Goal: Communication & Community: Ask a question

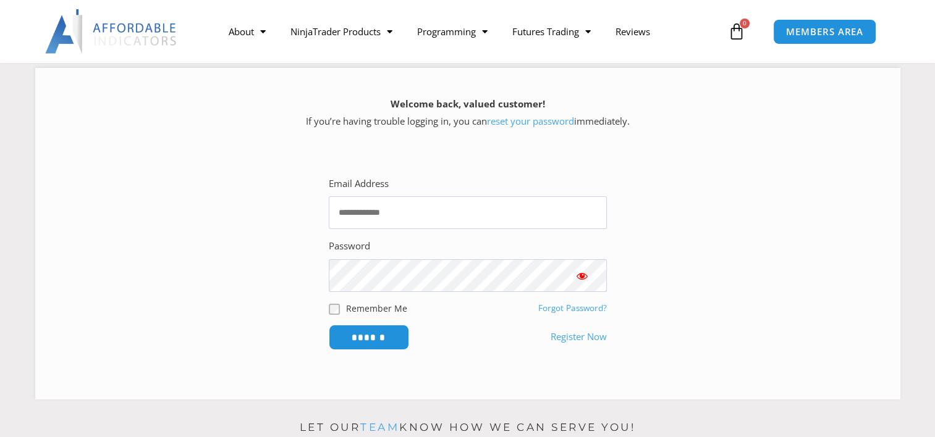
scroll to position [155, 0]
type input "**********"
click at [581, 277] on span "Show password" at bounding box center [582, 276] width 12 height 12
click at [378, 338] on input "******" at bounding box center [368, 337] width 85 height 27
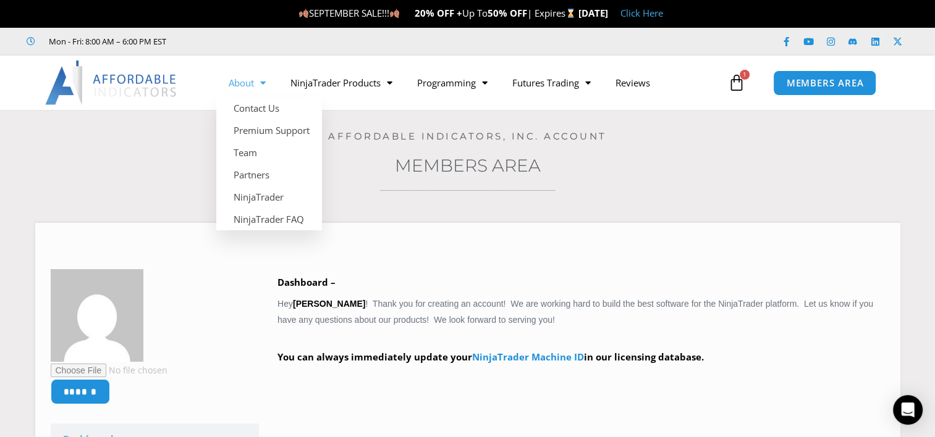
click at [264, 84] on span "Menu" at bounding box center [260, 83] width 12 height 22
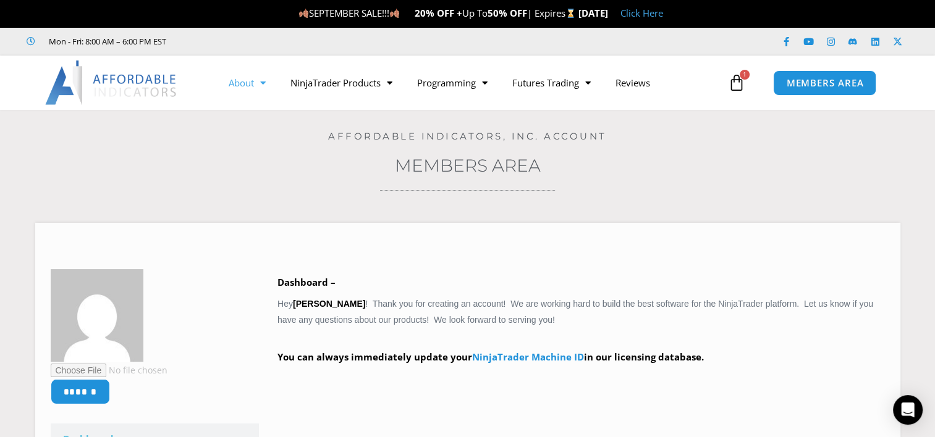
click at [264, 83] on span "Menu" at bounding box center [260, 83] width 12 height 22
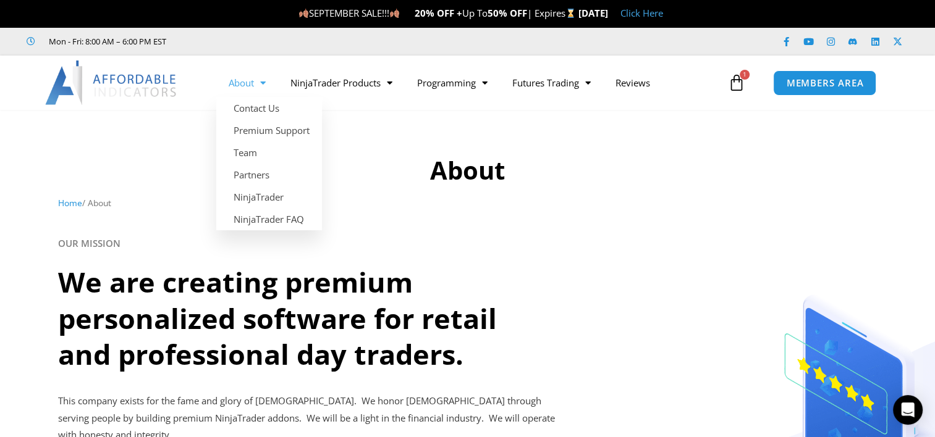
click at [264, 75] on span "Menu" at bounding box center [260, 83] width 12 height 22
click at [255, 106] on link "Contact Us" at bounding box center [269, 108] width 106 height 22
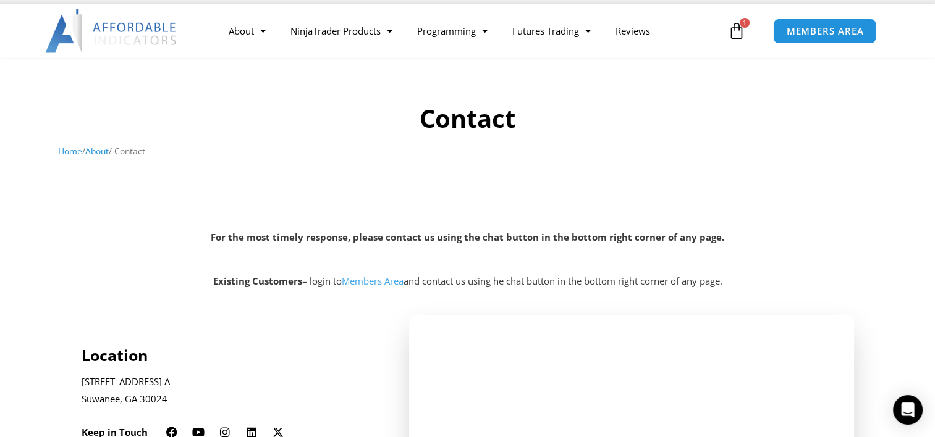
scroll to position [52, 0]
click at [747, 151] on nav "Home / About / Contact" at bounding box center [467, 151] width 819 height 16
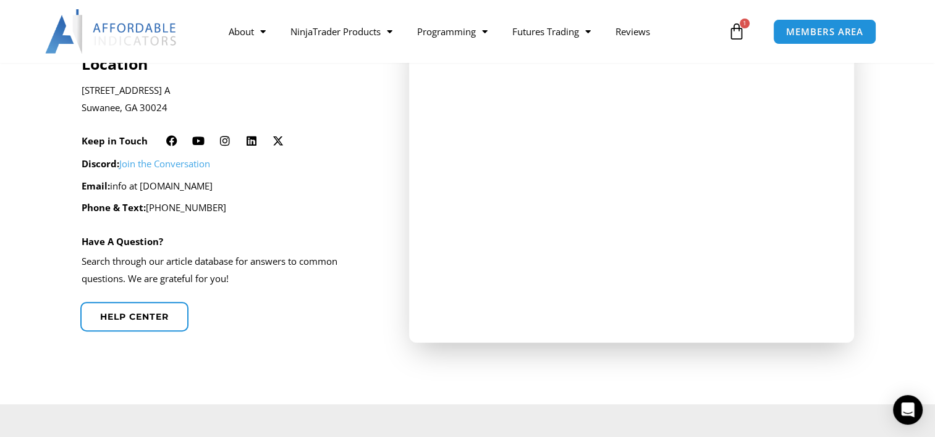
scroll to position [356, 0]
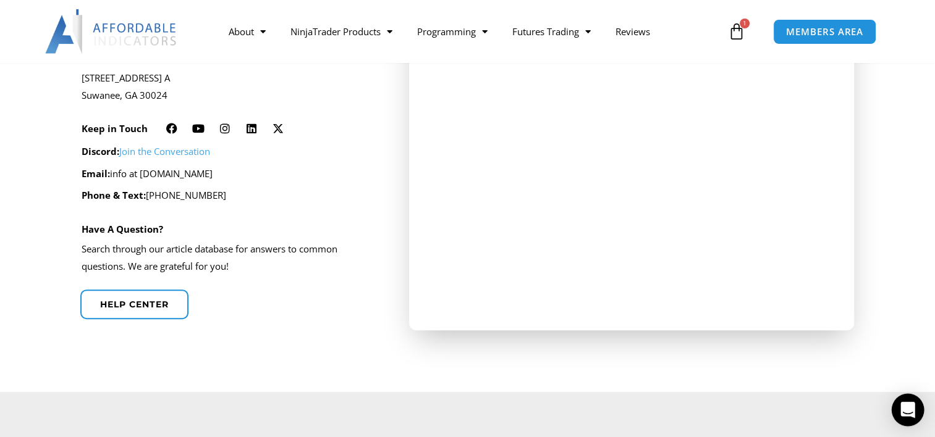
click at [904, 400] on div "Open Intercom Messenger" at bounding box center [908, 410] width 33 height 33
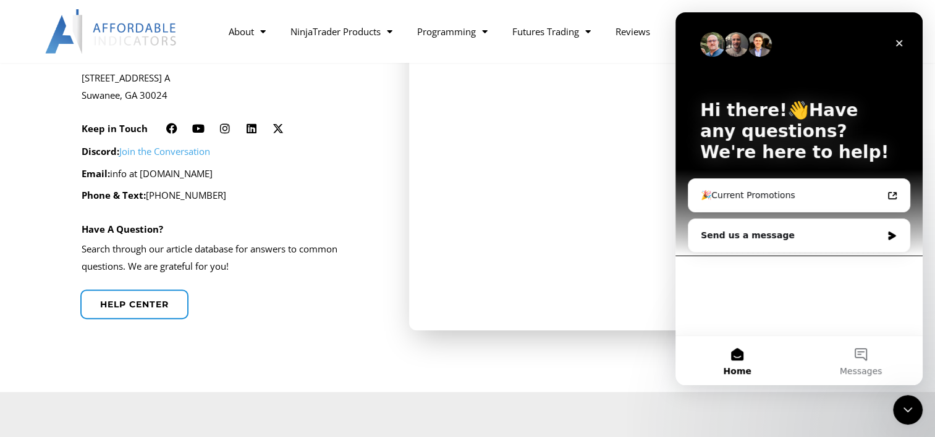
scroll to position [0, 0]
click at [782, 231] on div "Send us a message" at bounding box center [791, 235] width 181 height 13
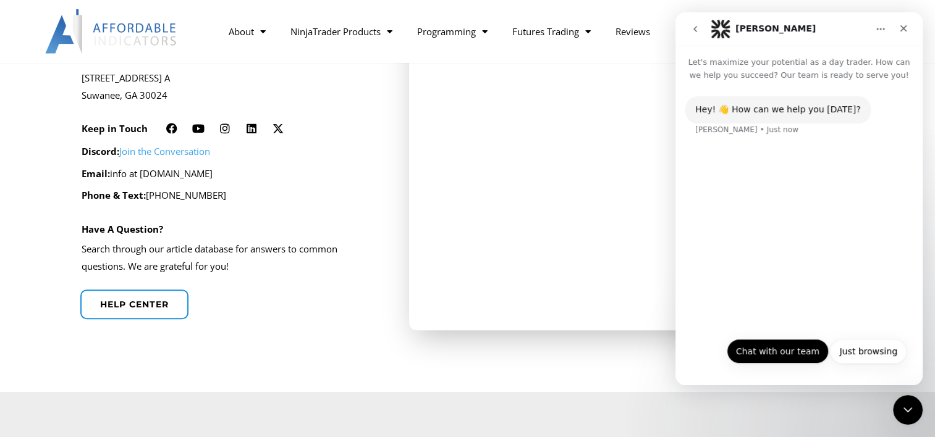
click at [773, 342] on button "Chat with our team" at bounding box center [778, 351] width 102 height 25
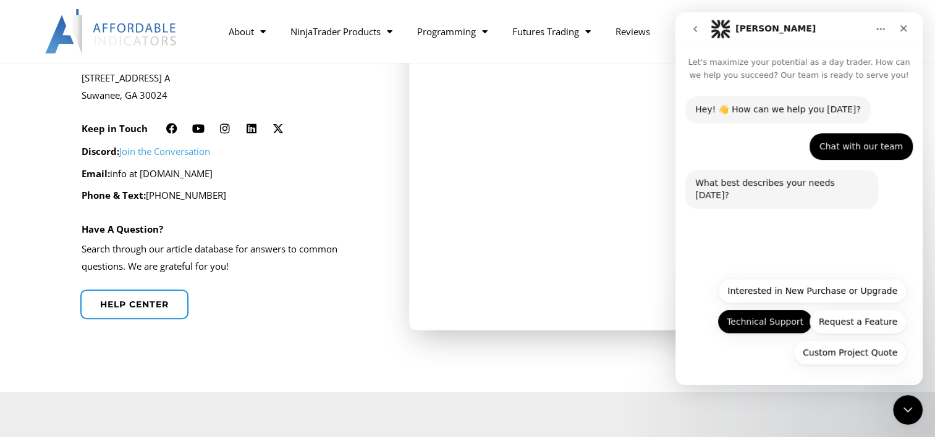
click at [775, 316] on button "Technical Support" at bounding box center [764, 322] width 95 height 25
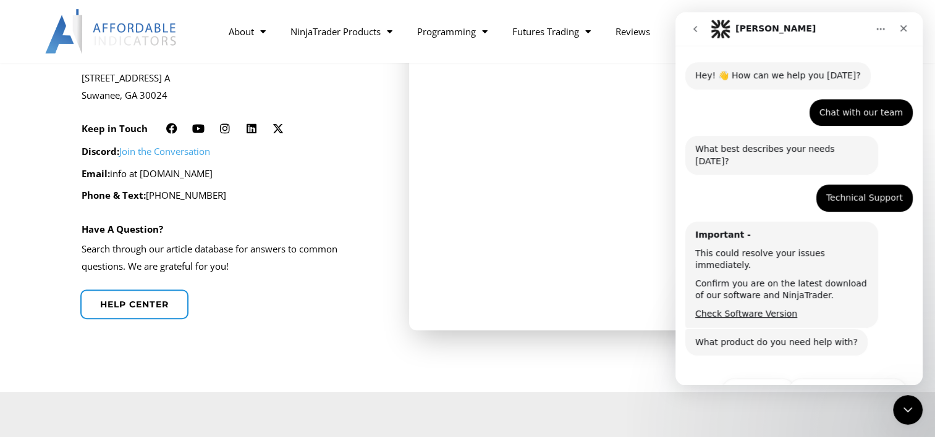
scroll to position [79, 0]
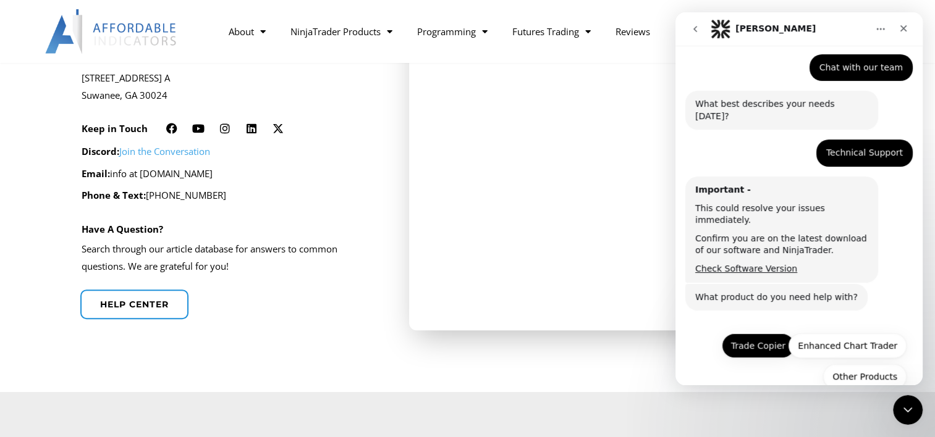
click at [747, 334] on button "Trade Copier" at bounding box center [758, 346] width 73 height 25
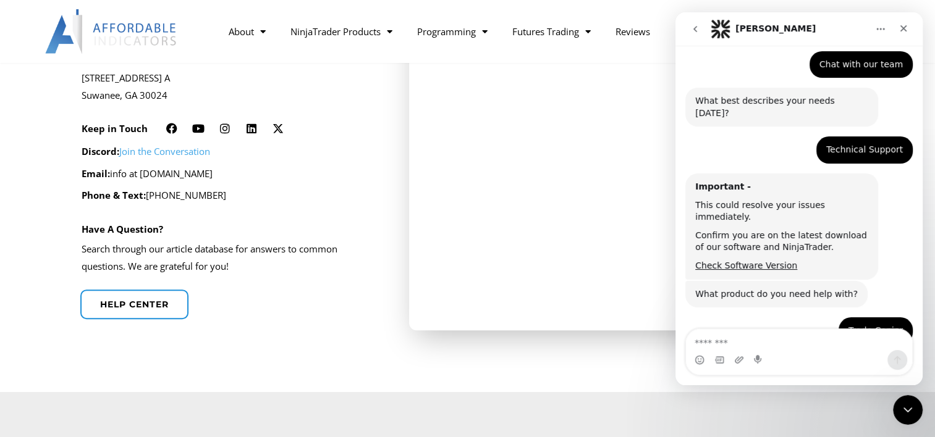
scroll to position [184, 0]
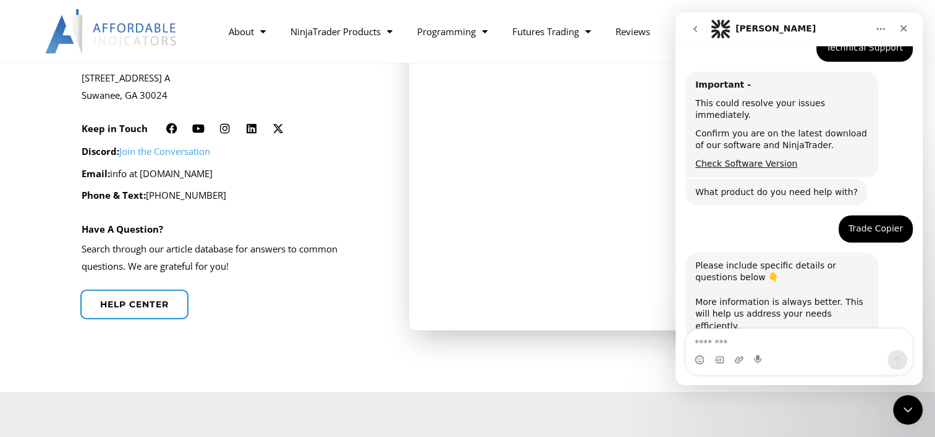
click at [756, 340] on textarea "Message…" at bounding box center [799, 339] width 226 height 21
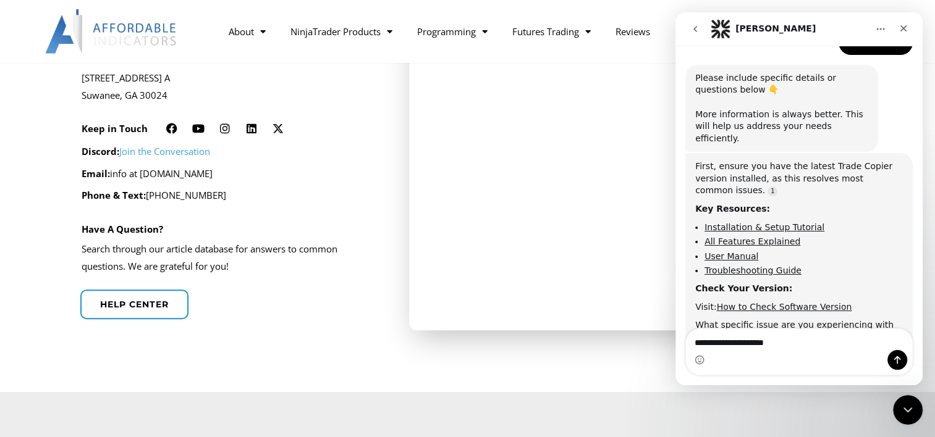
scroll to position [383, 0]
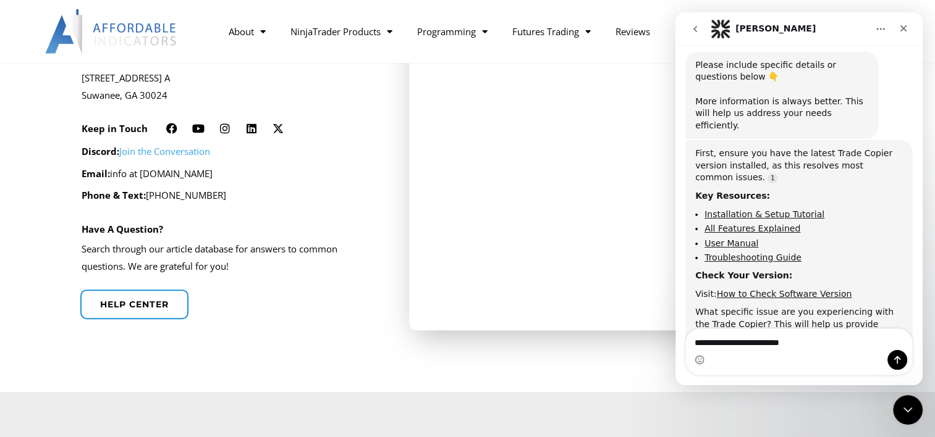
click at [819, 344] on textarea "**********" at bounding box center [799, 339] width 226 height 21
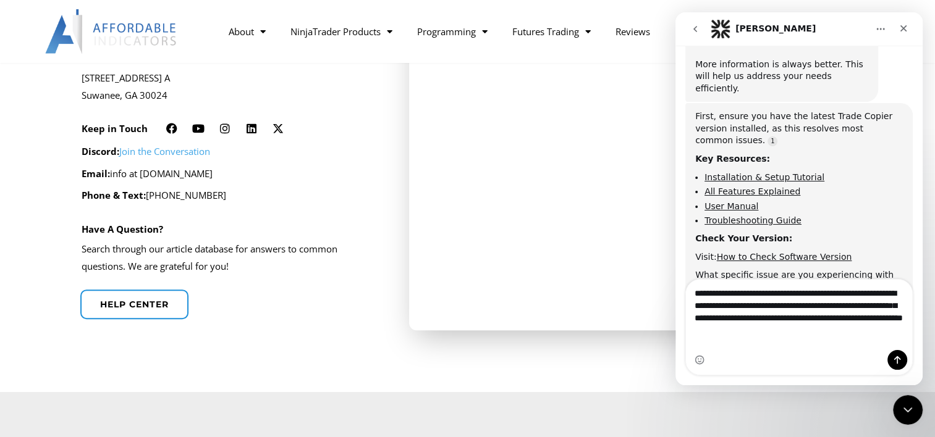
scroll to position [420, 0]
type textarea "**********"
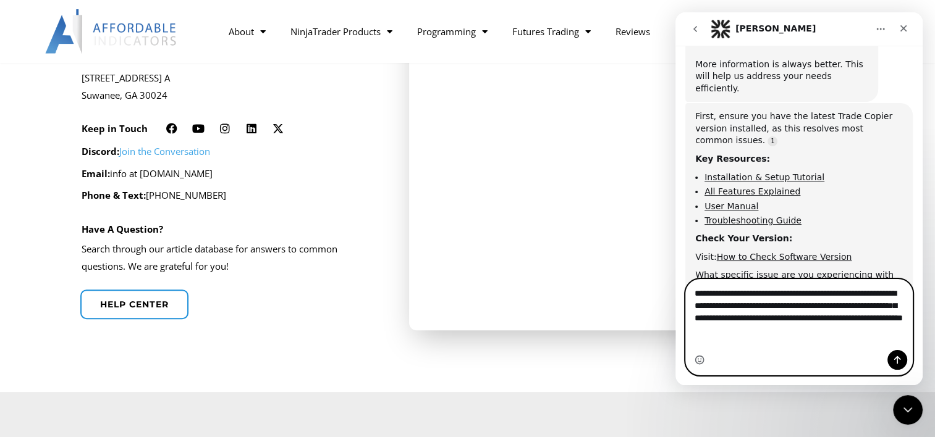
click at [698, 360] on icon "Emoji picker" at bounding box center [700, 360] width 10 height 10
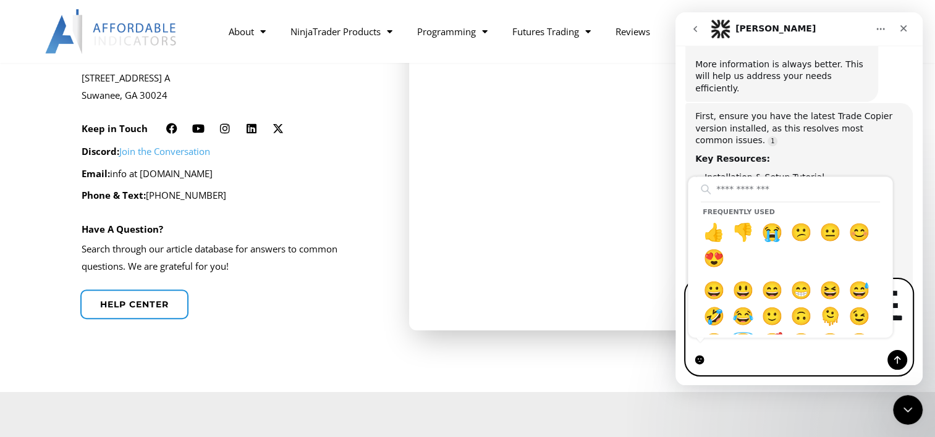
click at [703, 357] on icon "Emoji picker" at bounding box center [700, 360] width 10 height 10
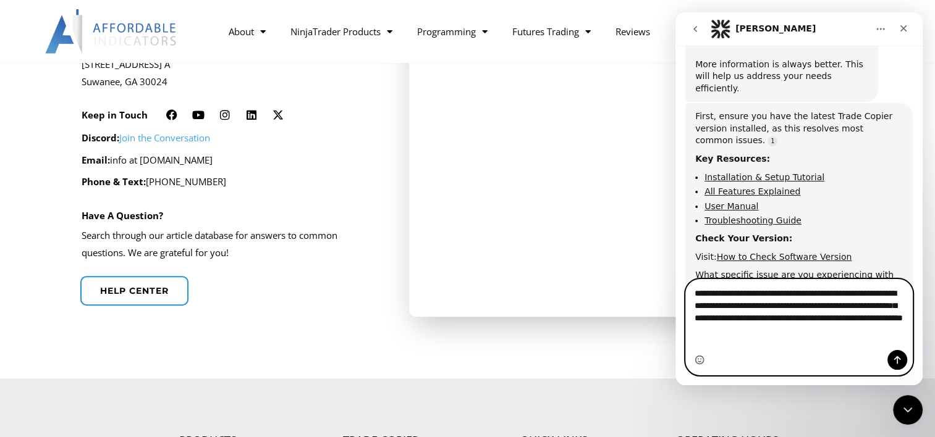
click at [703, 357] on icon "Emoji picker" at bounding box center [700, 360] width 10 height 10
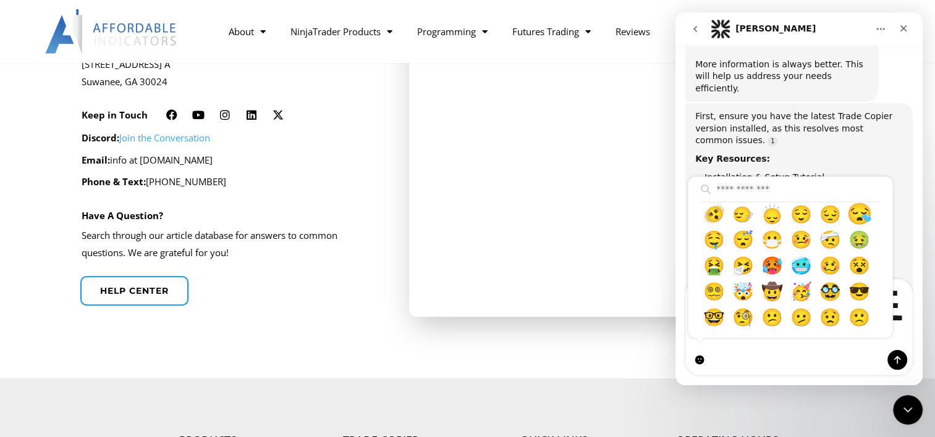
scroll to position [288, 0]
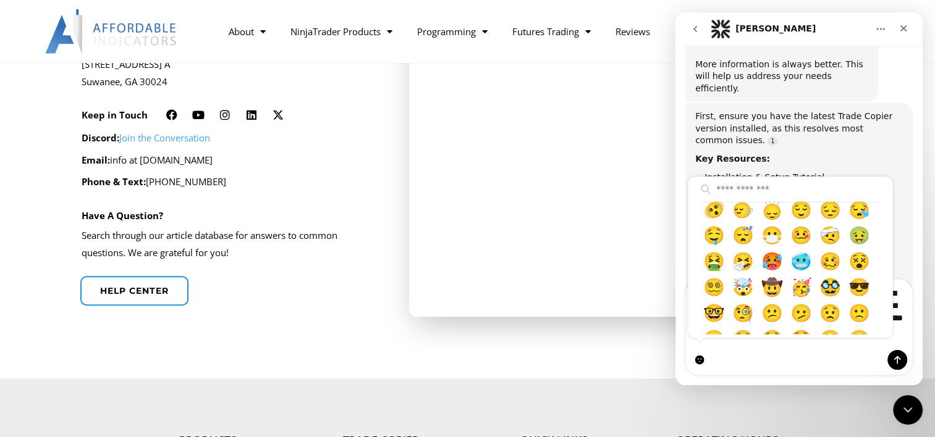
click at [861, 374] on div "**********" at bounding box center [799, 327] width 226 height 95
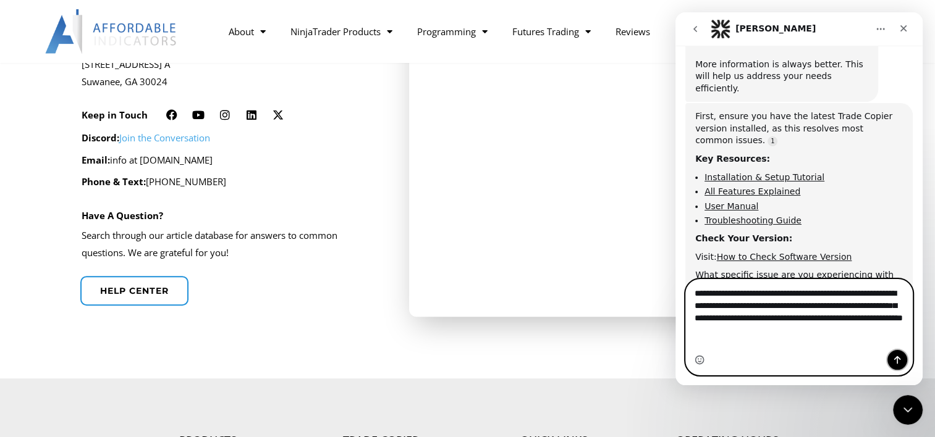
click at [891, 355] on button "Send a message…" at bounding box center [897, 360] width 20 height 20
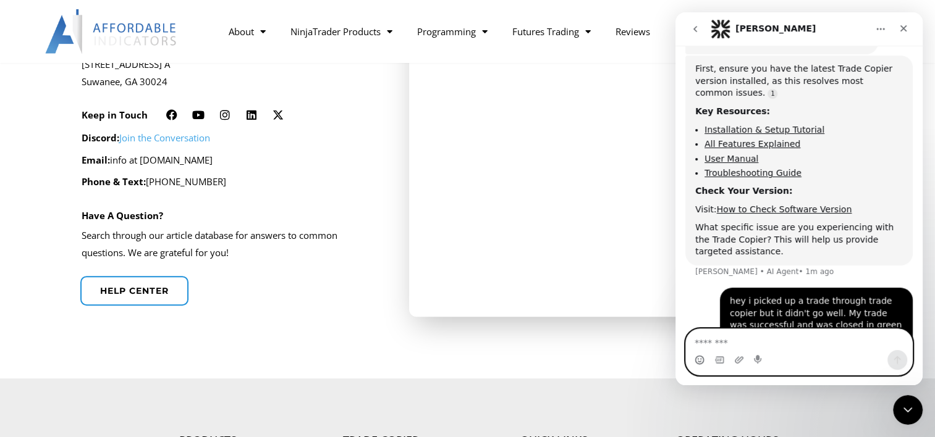
scroll to position [509, 0]
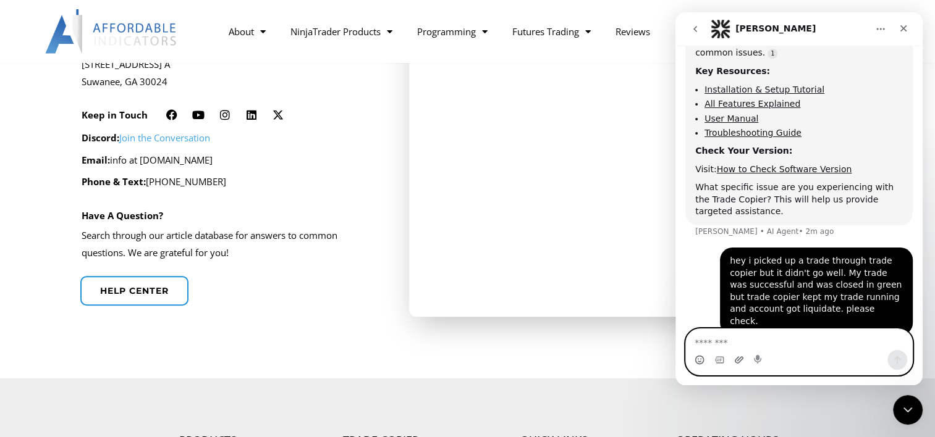
click at [736, 364] on icon "Upload attachment" at bounding box center [739, 360] width 10 height 10
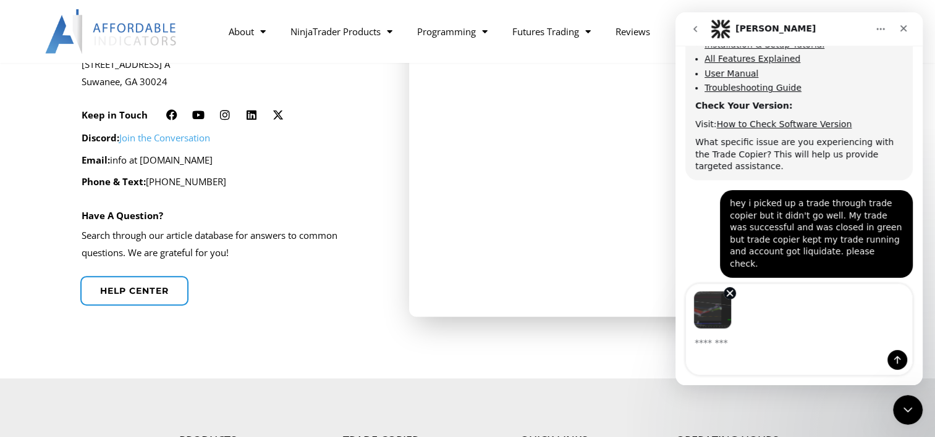
scroll to position [2, 0]
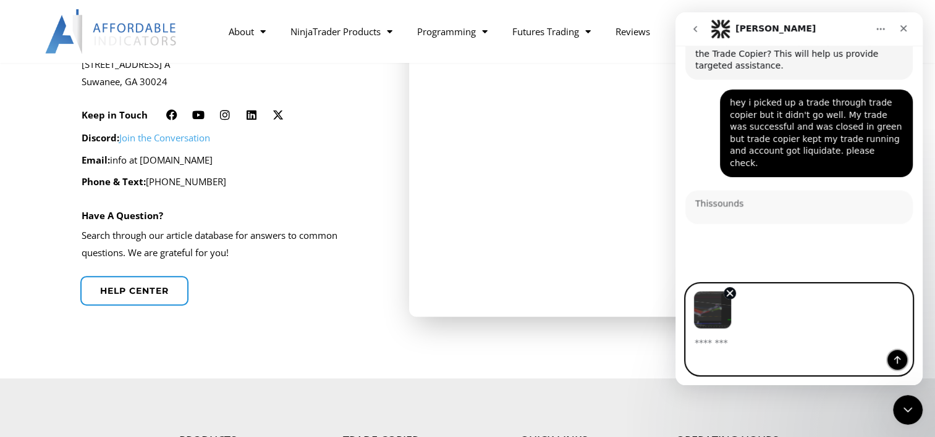
click at [892, 358] on icon "Send a message…" at bounding box center [897, 360] width 10 height 10
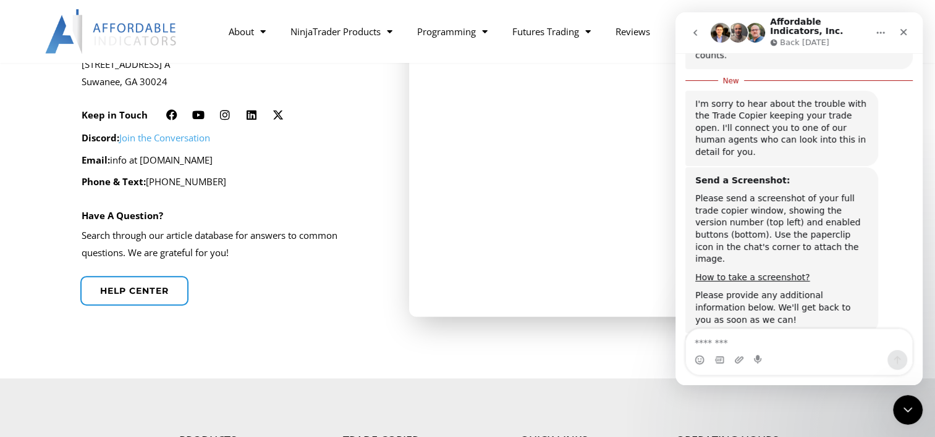
scroll to position [1186, 0]
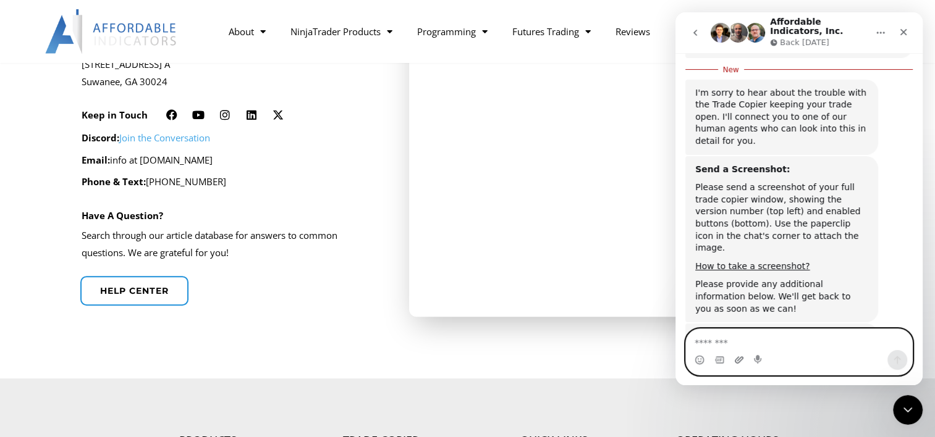
click at [737, 358] on icon "Upload attachment" at bounding box center [739, 360] width 9 height 7
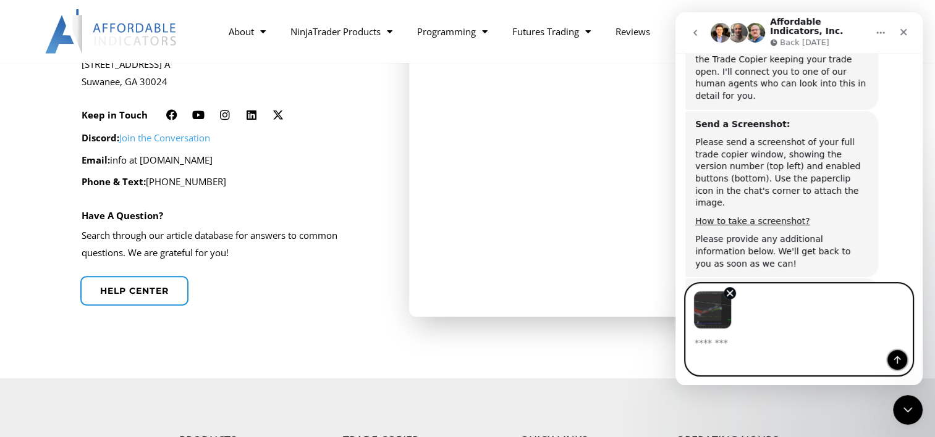
click at [897, 361] on icon "Send a message…" at bounding box center [897, 361] width 7 height 8
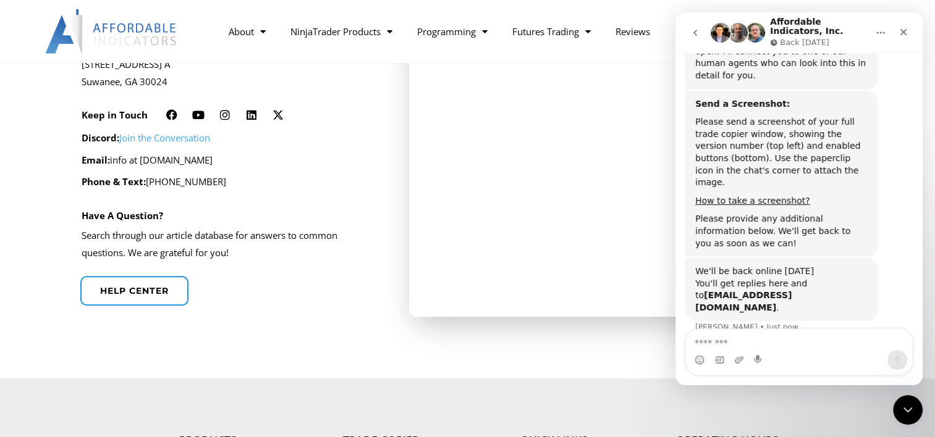
scroll to position [1277, 0]
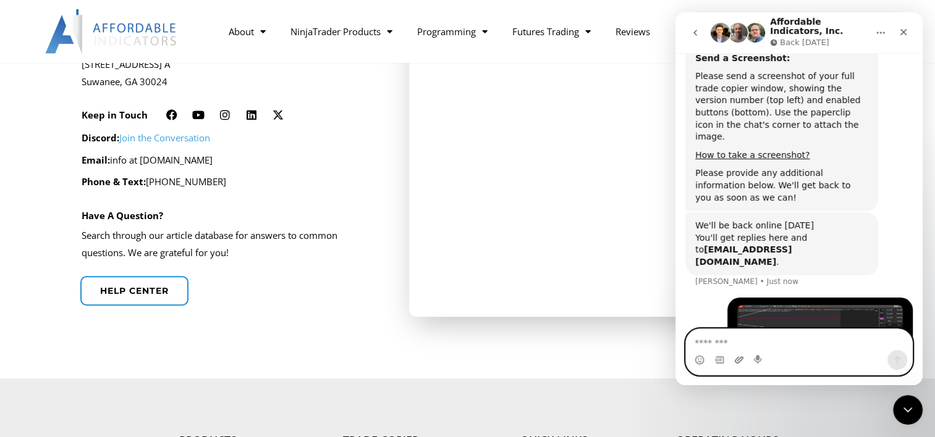
click at [740, 362] on icon "Upload attachment" at bounding box center [739, 360] width 10 height 10
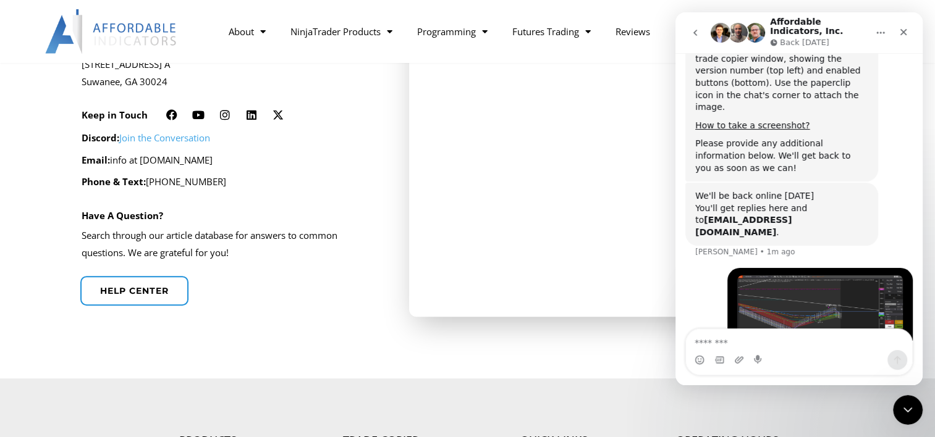
click at [737, 356] on icon "Upload attachment" at bounding box center [739, 360] width 10 height 10
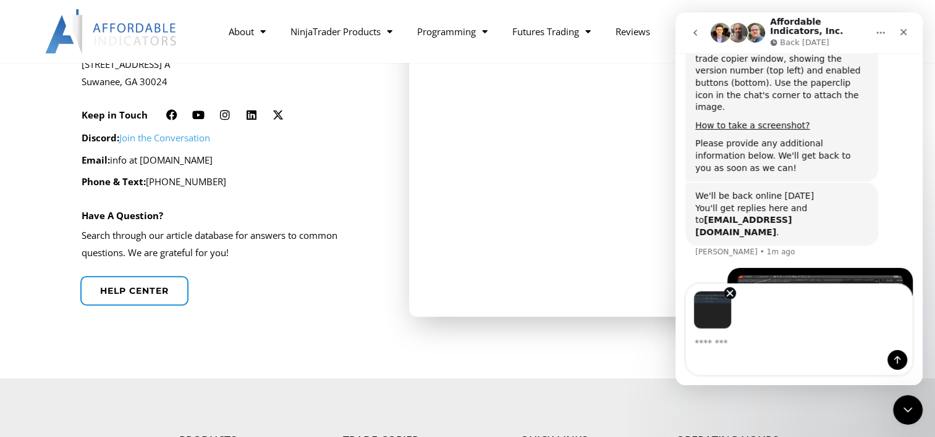
scroll to position [1352, 0]
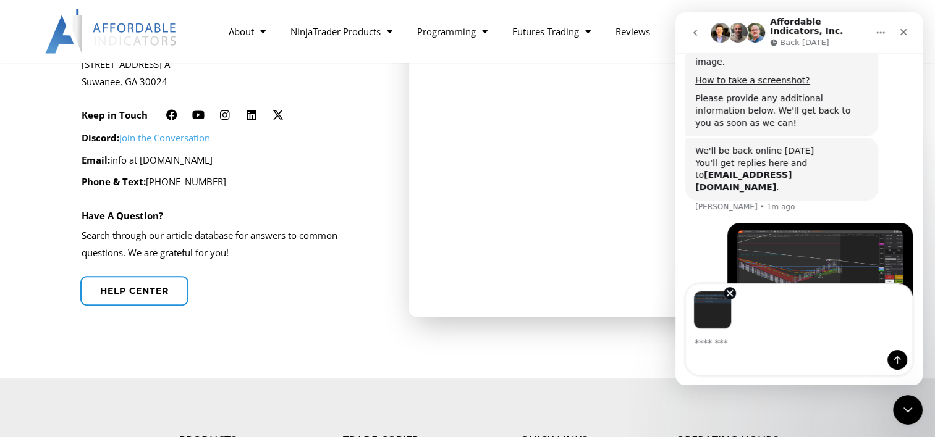
click at [911, 362] on div "Intercom messenger" at bounding box center [799, 360] width 226 height 20
click at [902, 361] on button "Send a message…" at bounding box center [897, 360] width 20 height 20
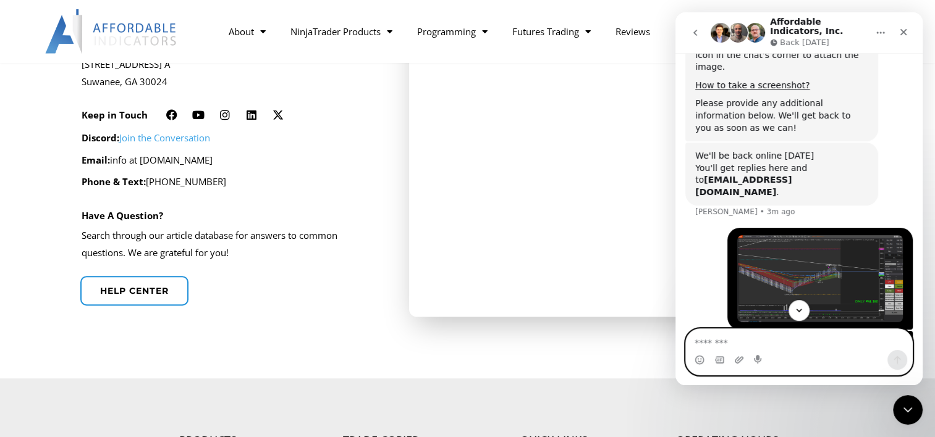
scroll to position [1348, 0]
click at [839, 337] on div "Screen Rec...230757.mp4" at bounding box center [847, 343] width 112 height 13
